Goal: Use online tool/utility: Utilize a website feature to perform a specific function

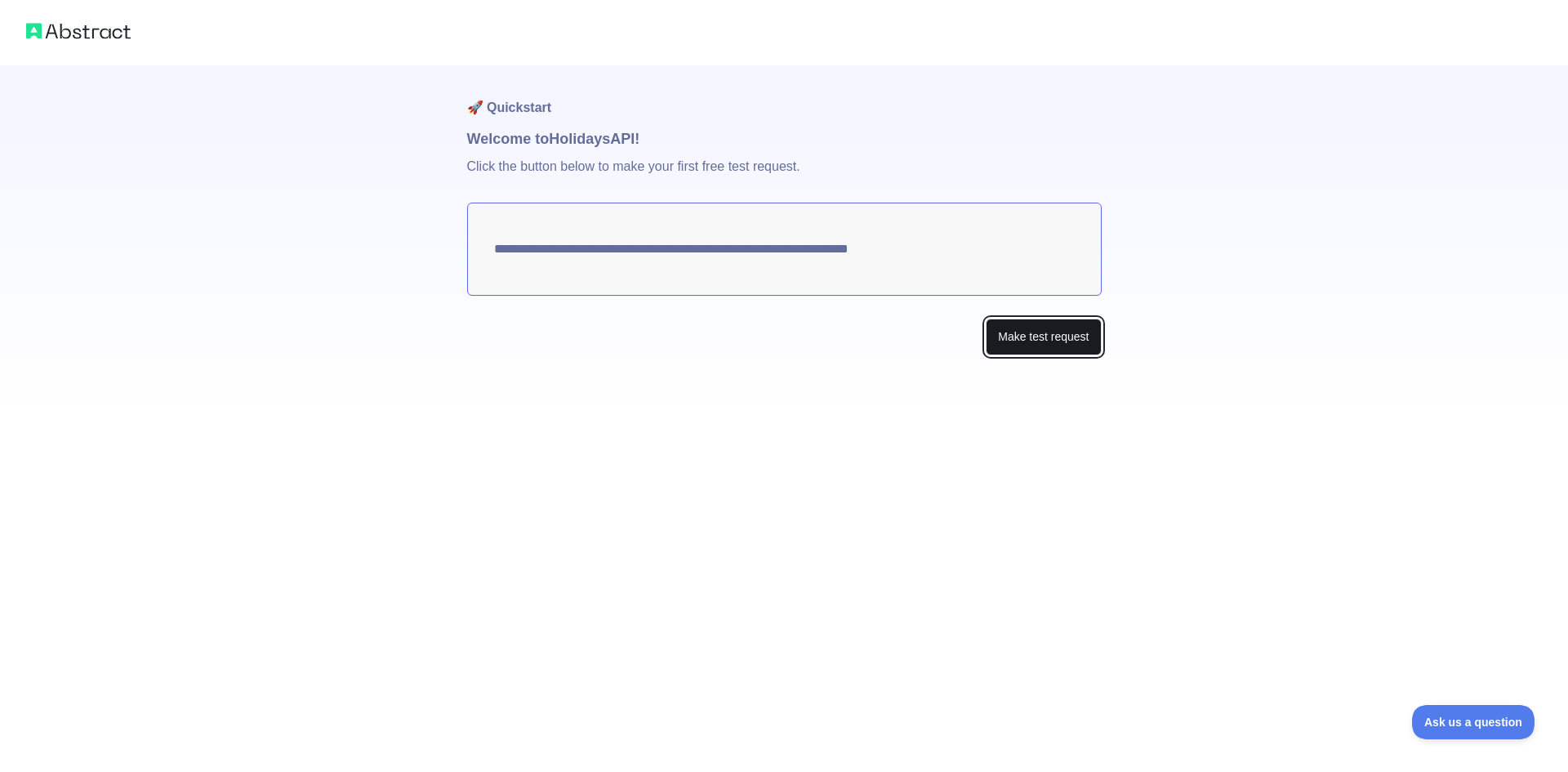
click at [1010, 328] on button "Make test request" at bounding box center [1043, 337] width 115 height 37
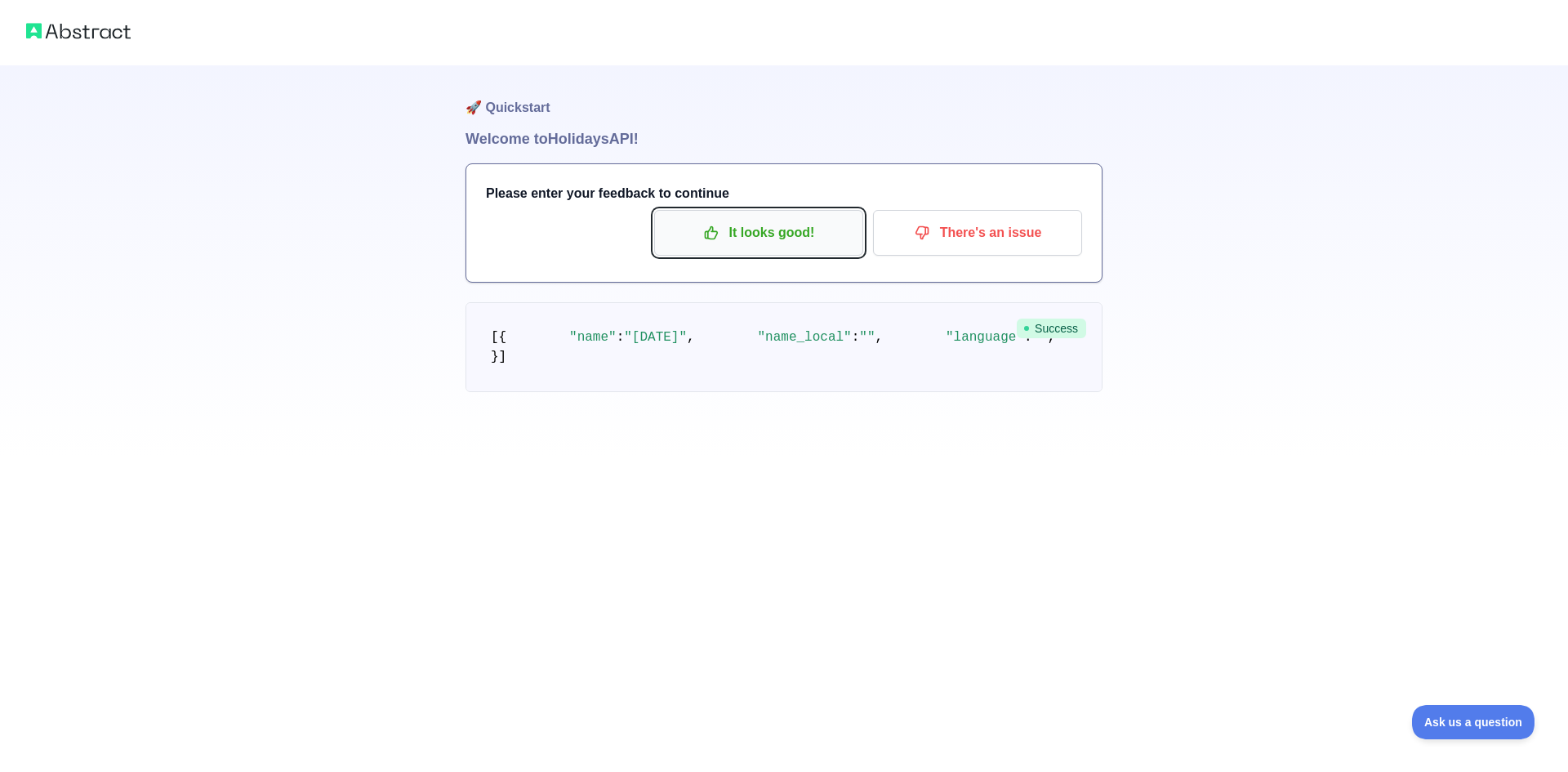
click at [751, 231] on p "It looks good!" at bounding box center [758, 233] width 185 height 28
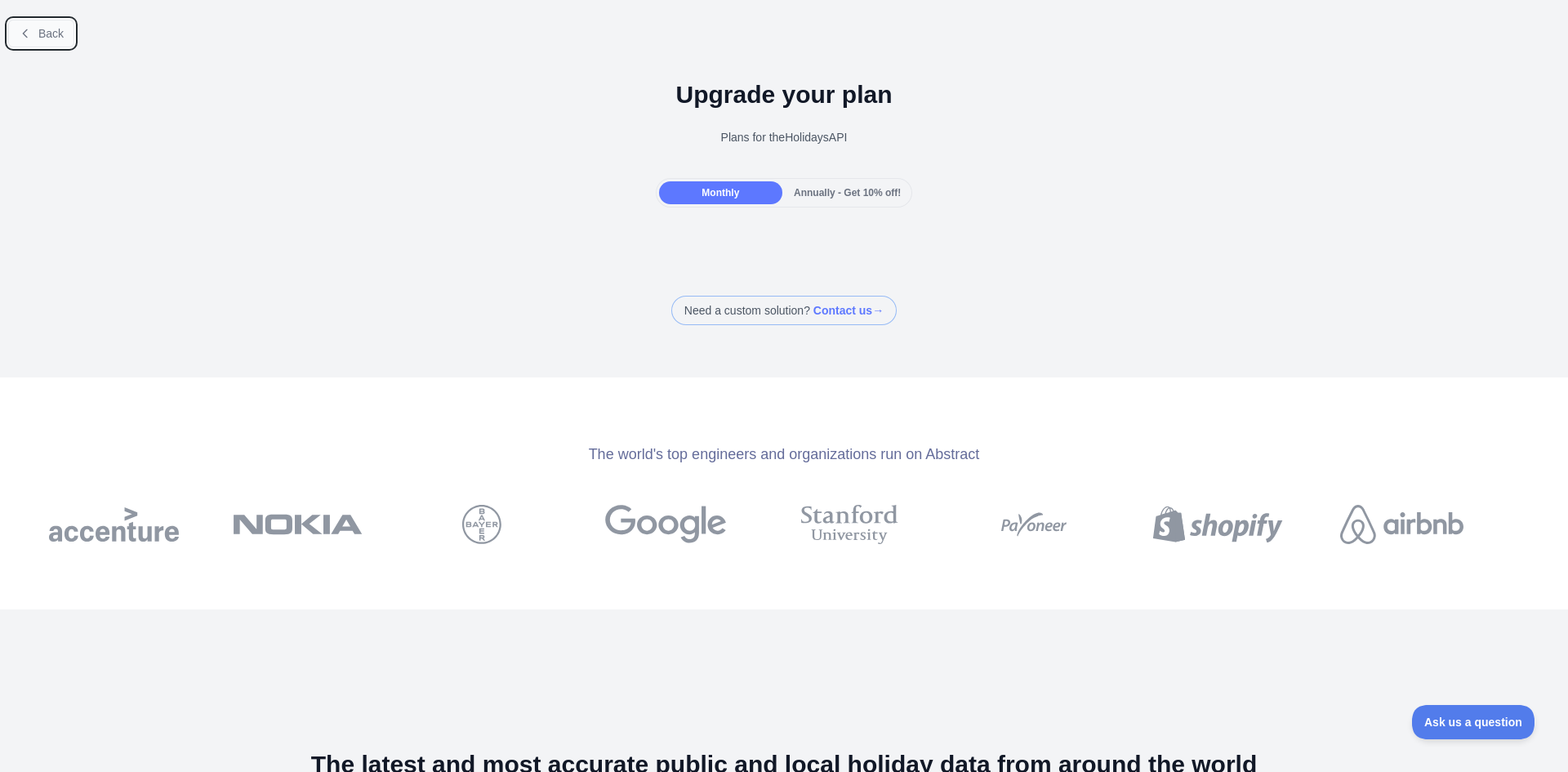
click at [26, 37] on icon at bounding box center [25, 33] width 4 height 7
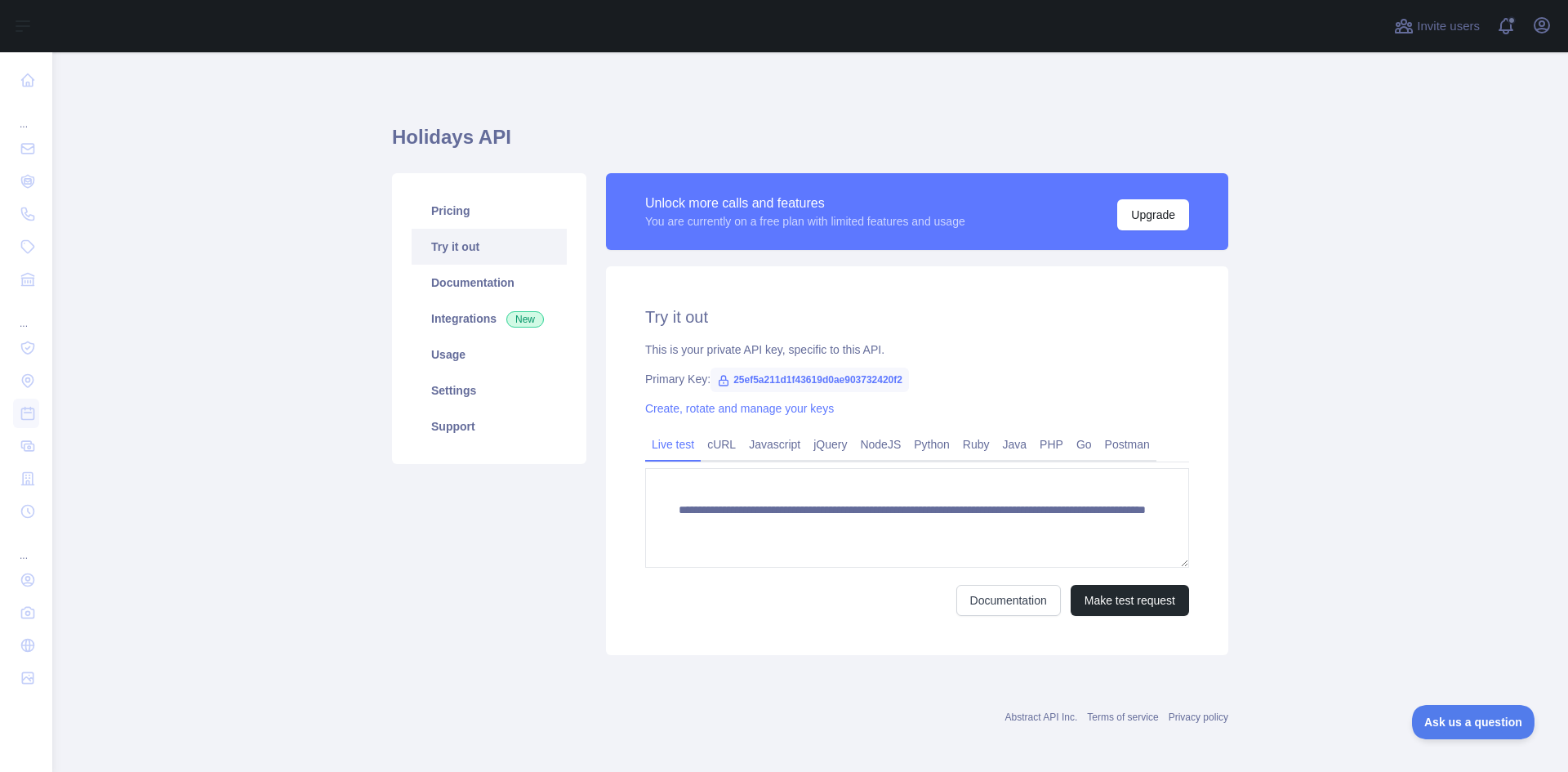
scroll to position [4, 0]
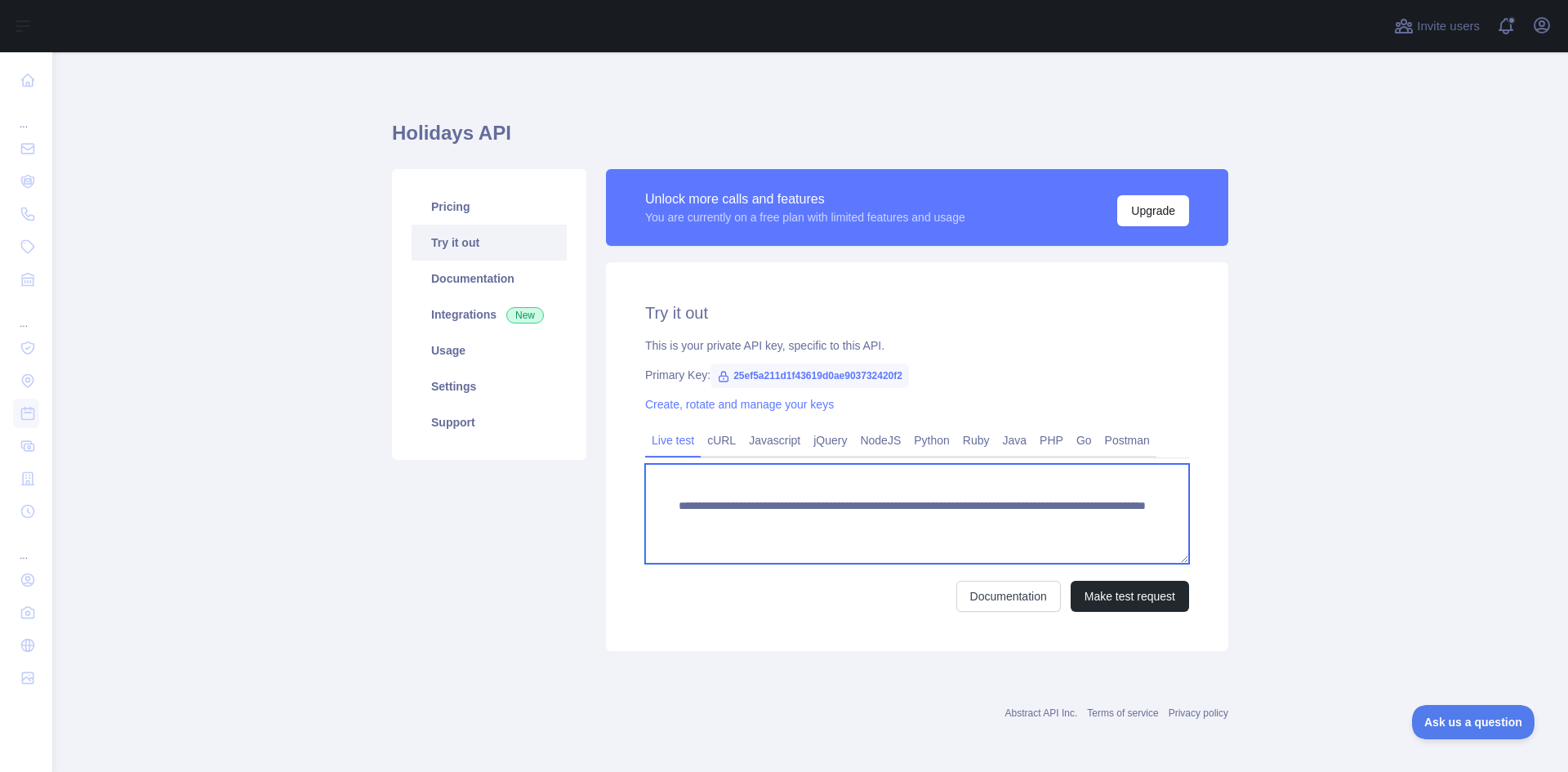
drag, startPoint x: 668, startPoint y: 508, endPoint x: 1175, endPoint y: 517, distance: 507.1
click at [1175, 517] on textarea "**********" at bounding box center [917, 513] width 544 height 99
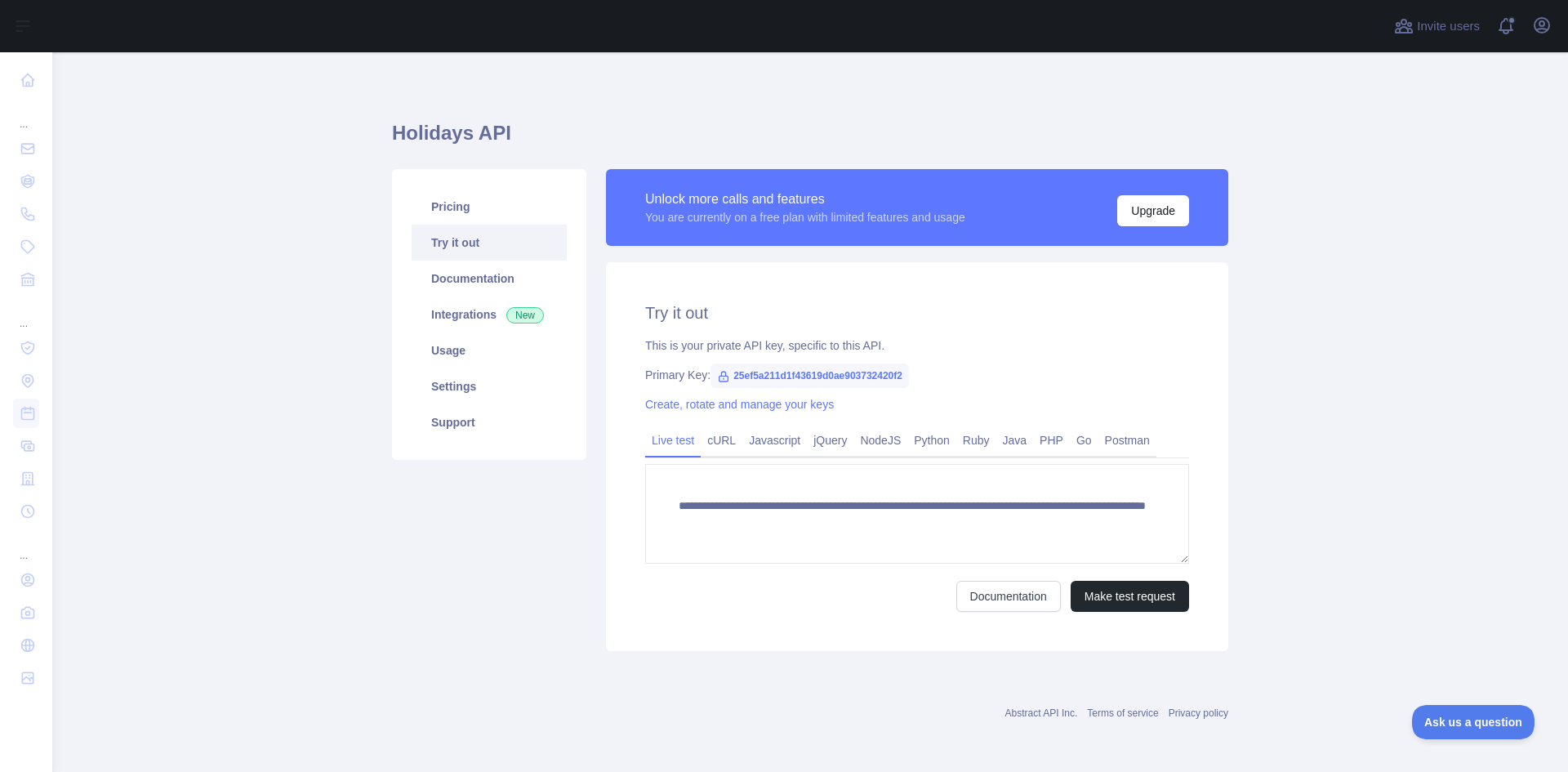
click at [489, 593] on div "Pricing Try it out Documentation Integrations New Usage Settings Support" at bounding box center [489, 410] width 214 height 482
click at [1129, 601] on button "Make test request" at bounding box center [1130, 596] width 119 height 31
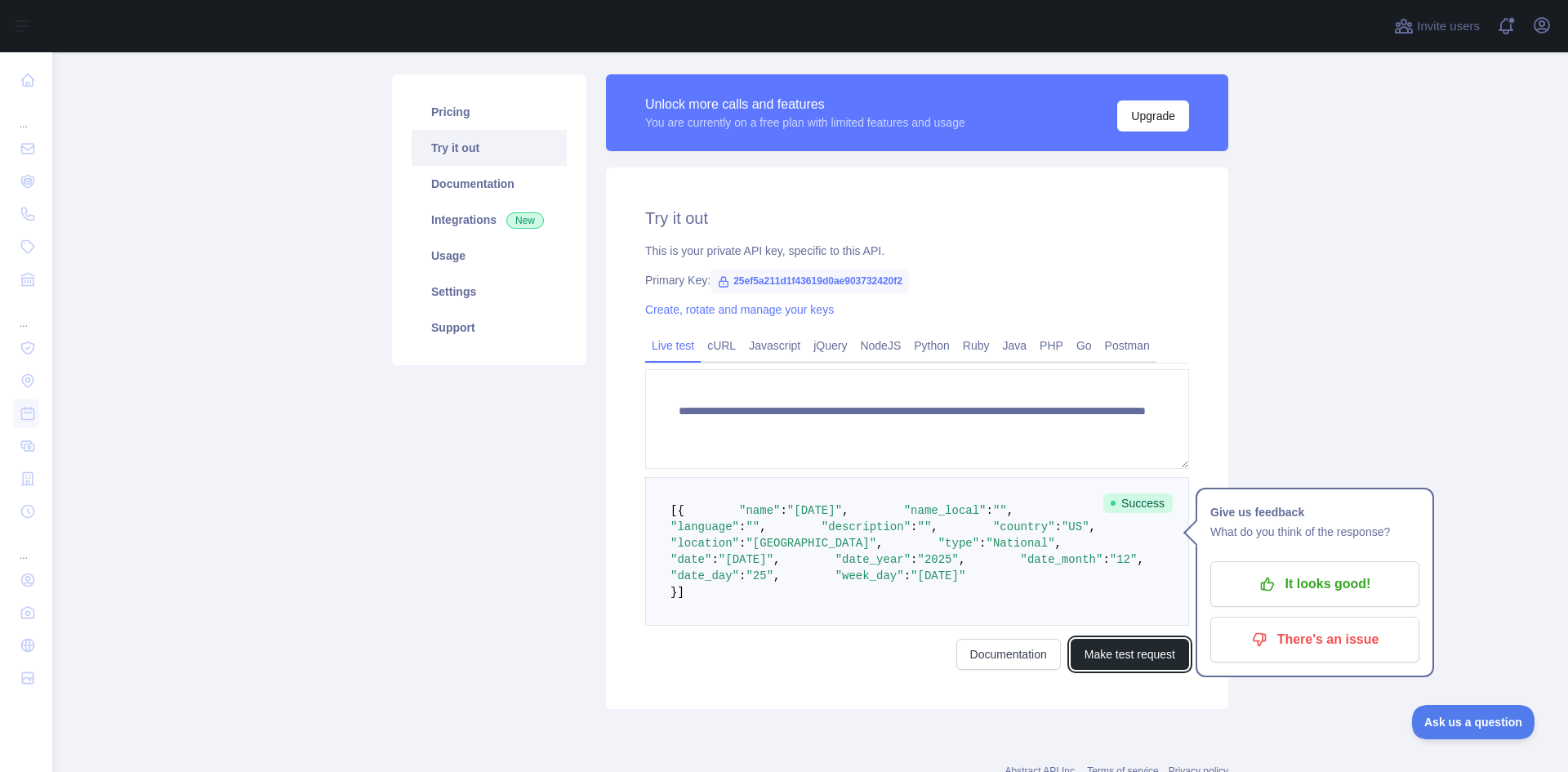
scroll to position [249, 0]
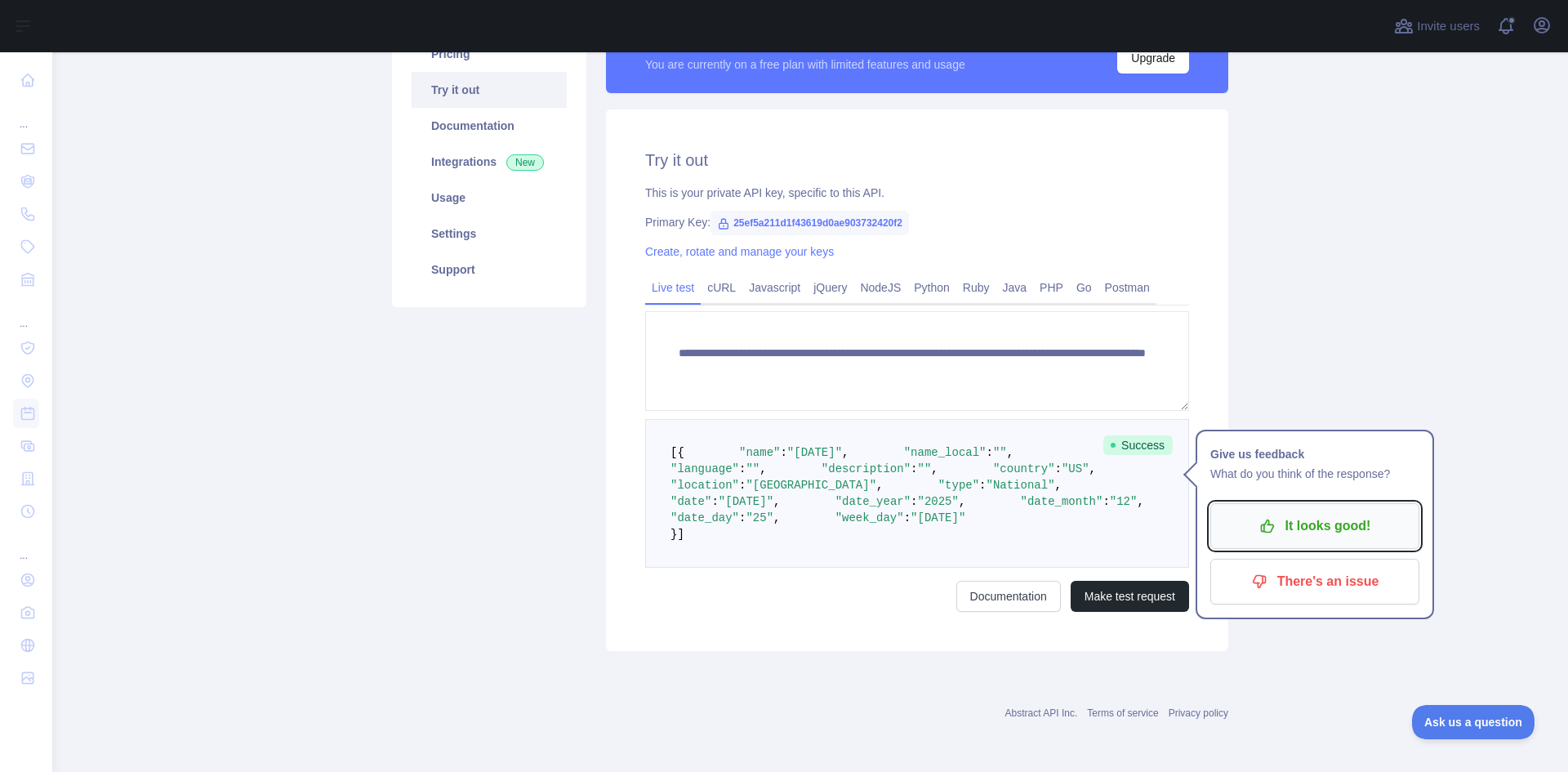
click at [1289, 513] on p "It looks good!" at bounding box center [1315, 526] width 185 height 28
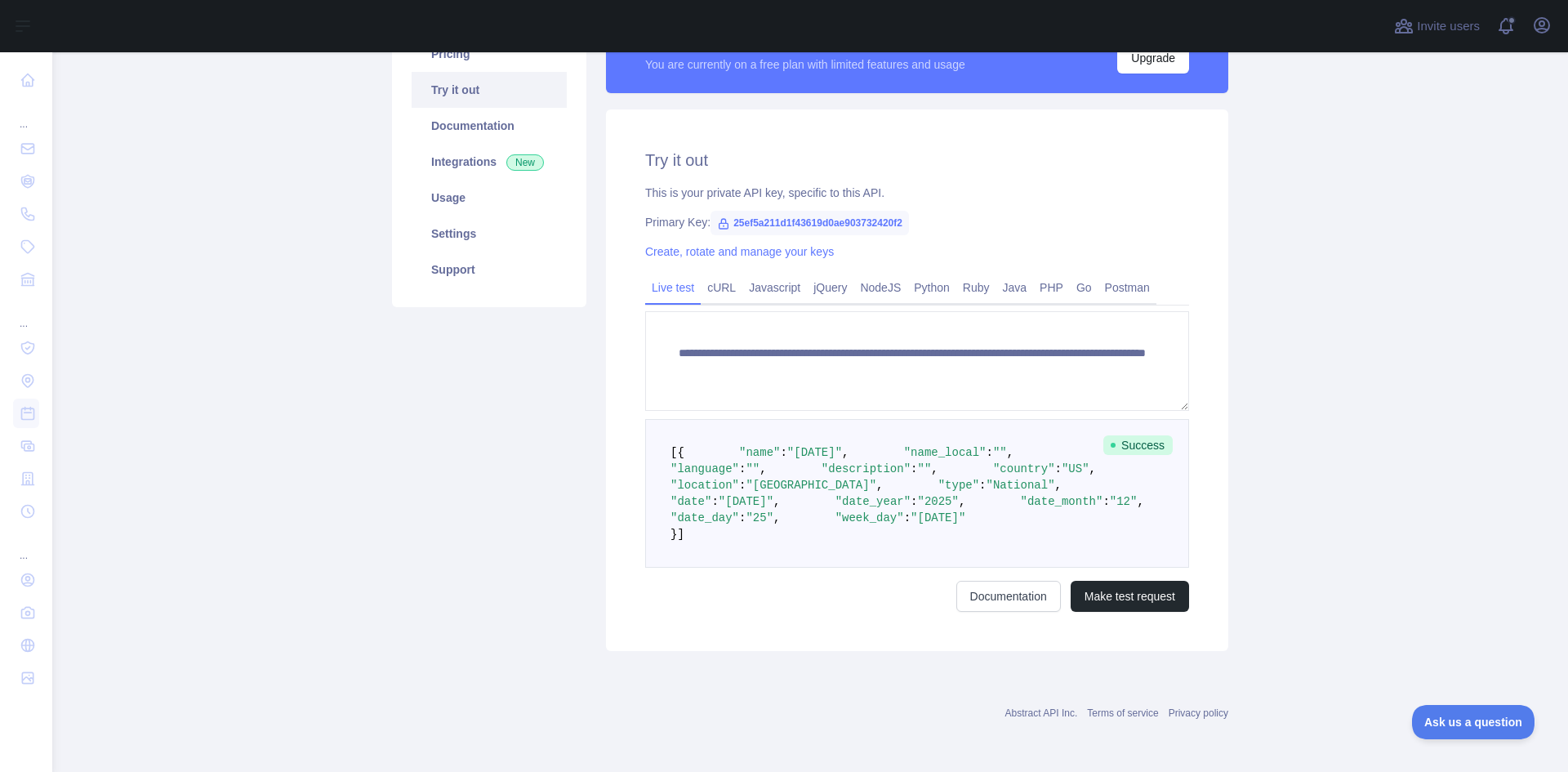
click at [986, 491] on span ""National"" at bounding box center [1020, 485] width 69 height 13
click at [801, 498] on pre "[ { "name" : "[DATE]" , "name_local" : "" , "language" : "" , "description" : "…" at bounding box center [917, 493] width 544 height 149
click at [1110, 508] on span ""12"" at bounding box center [1124, 501] width 28 height 13
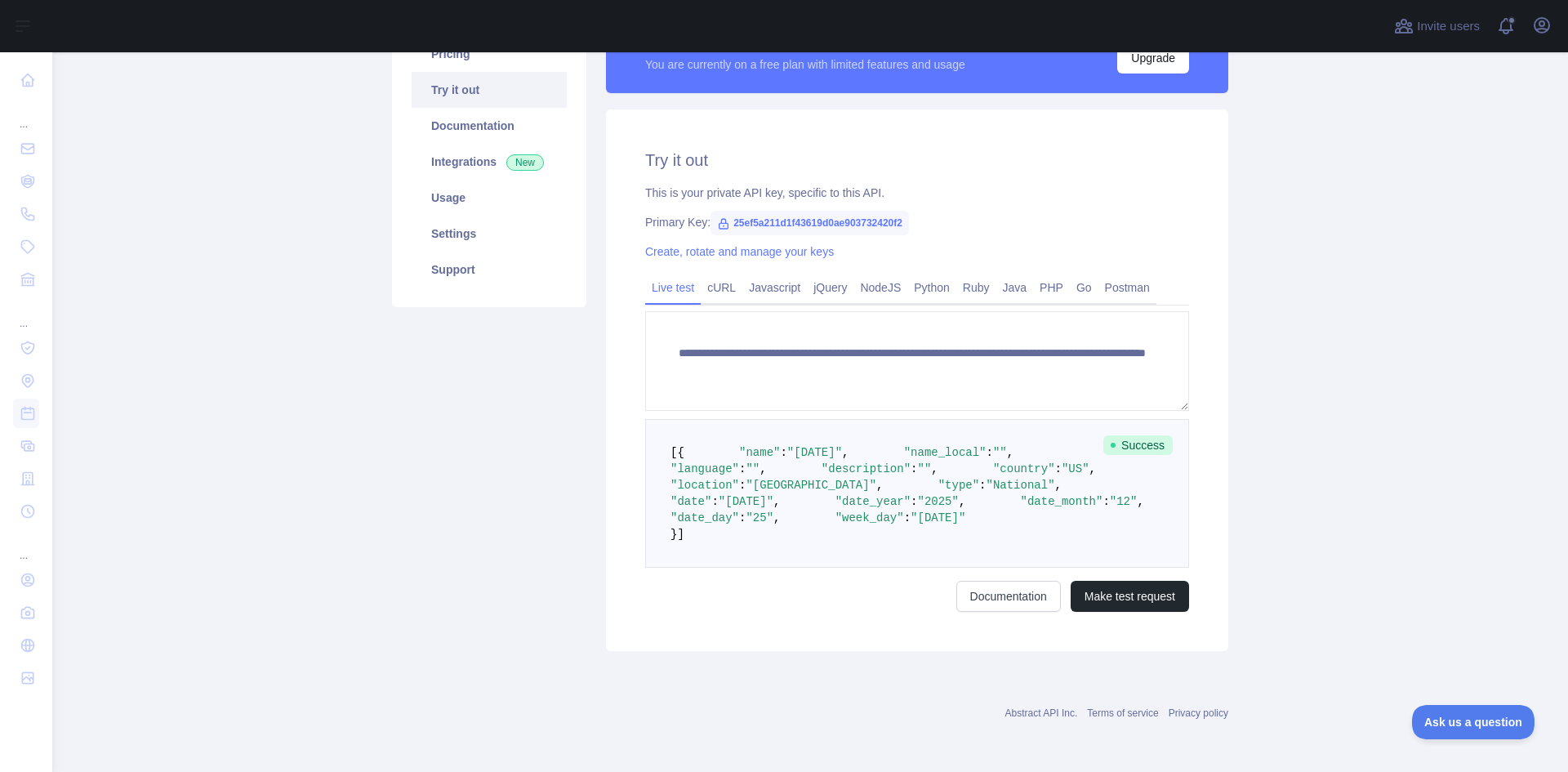
click at [857, 542] on pre "[ { "name" : "[DATE]" , "name_local" : "" , "language" : "" , "description" : "…" at bounding box center [917, 493] width 544 height 149
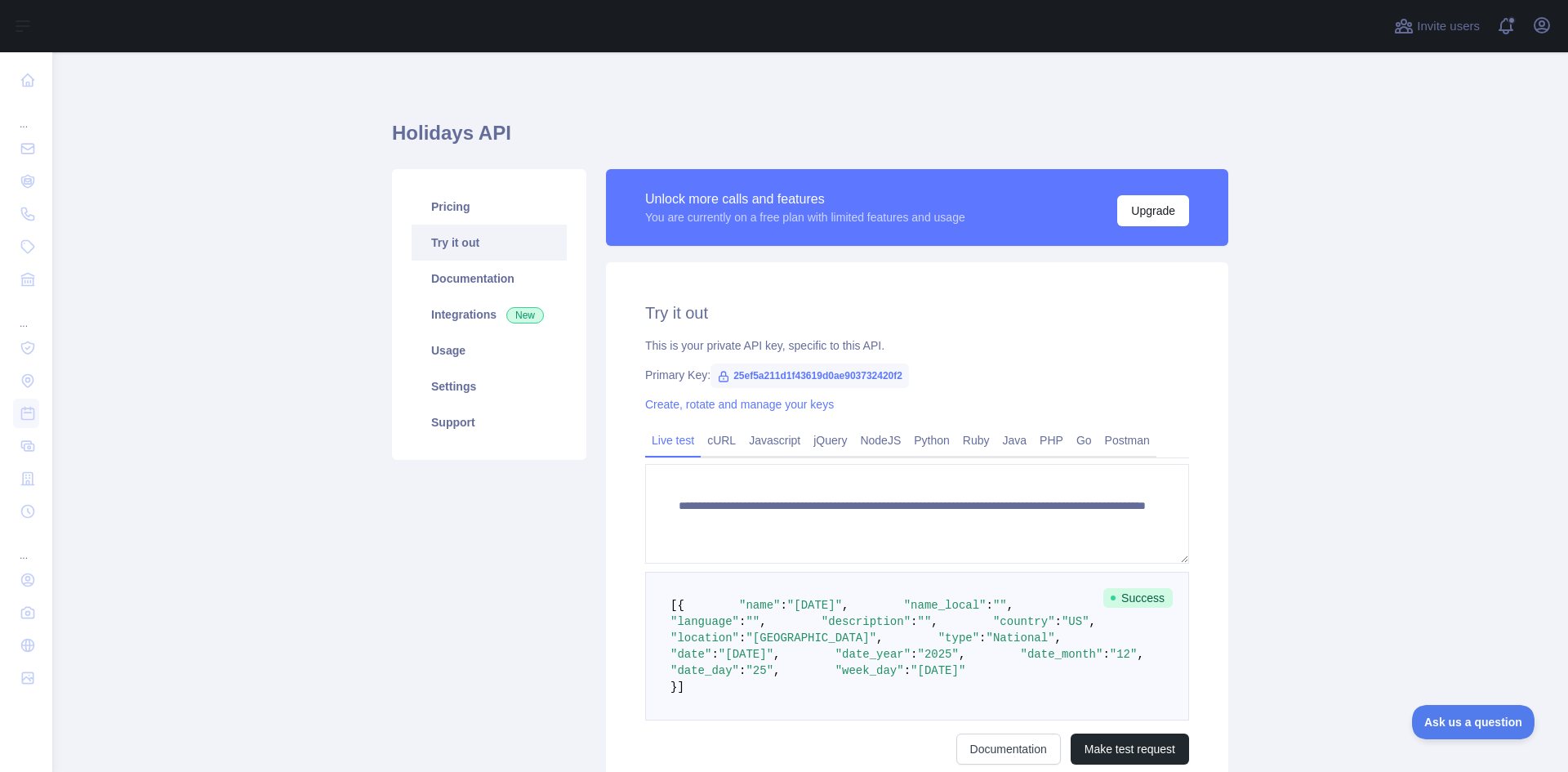
scroll to position [320, 0]
